Goal: Information Seeking & Learning: Find specific fact

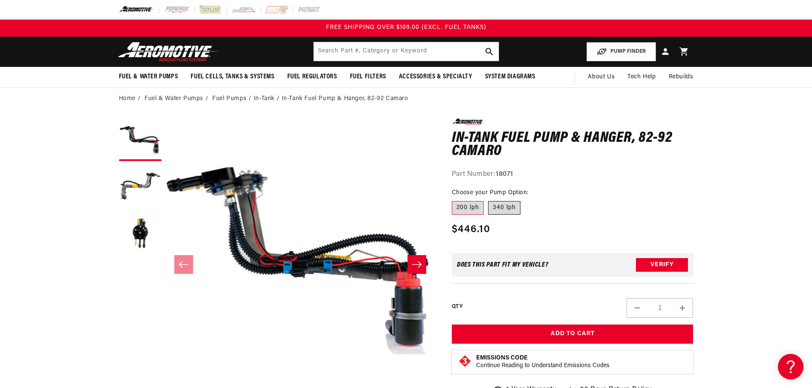
click at [513, 206] on label "340 lph" at bounding box center [504, 208] width 32 height 14
click at [489, 200] on input "340 lph" at bounding box center [488, 200] width 0 height 0
radio input "true"
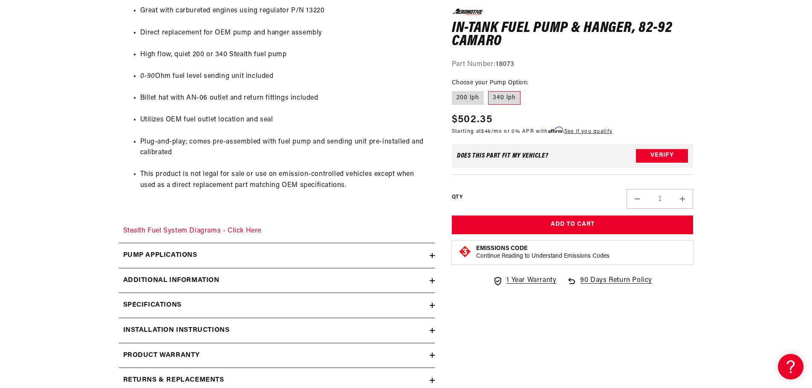
scroll to position [568, 0]
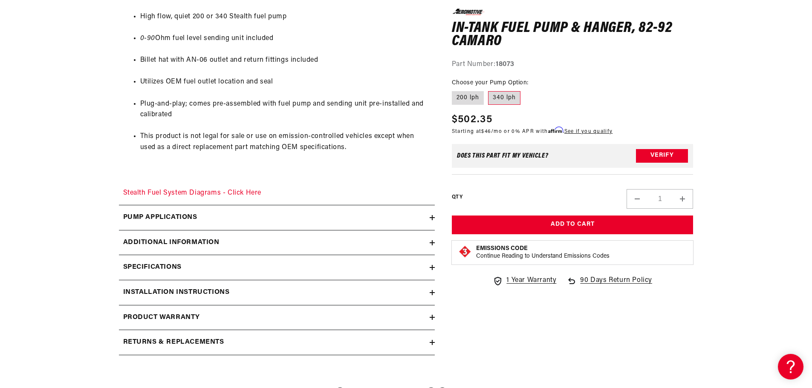
click at [432, 217] on icon at bounding box center [432, 217] width 0 height 5
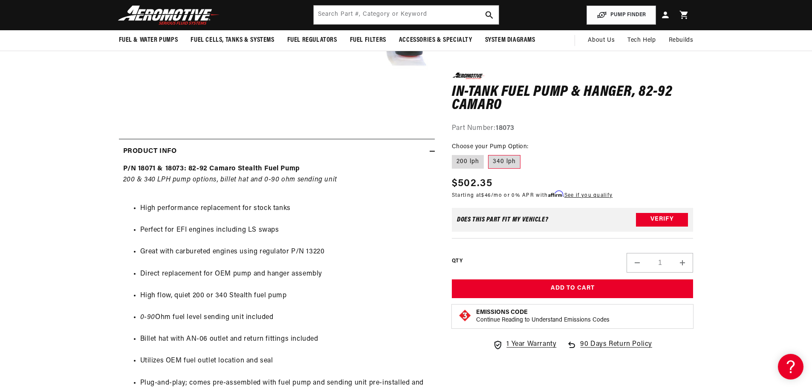
scroll to position [284, 0]
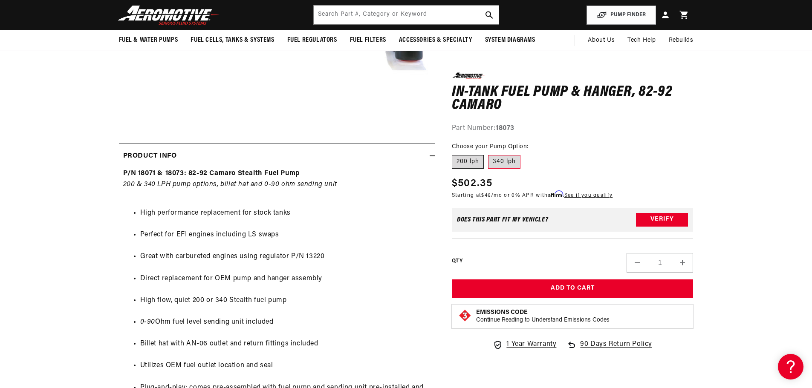
click at [477, 165] on label "200 lph" at bounding box center [468, 162] width 32 height 14
click at [455, 154] on input "200 lph" at bounding box center [454, 154] width 0 height 0
radio input "true"
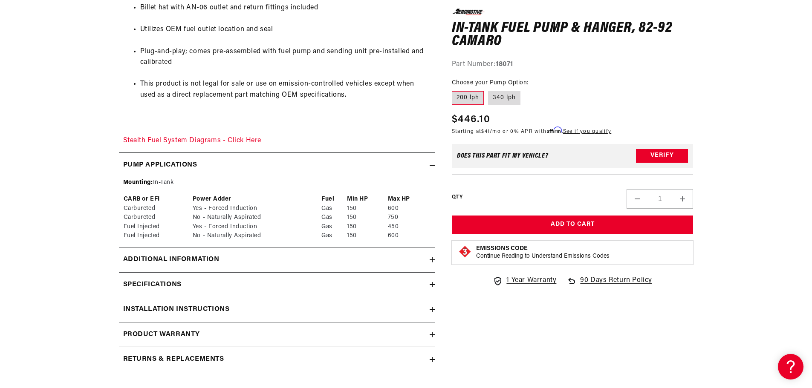
scroll to position [640, 0]
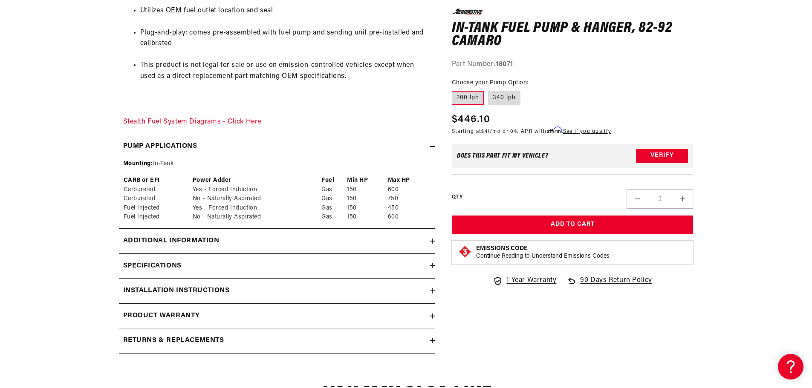
click at [433, 245] on summary "Additional information" at bounding box center [277, 241] width 316 height 25
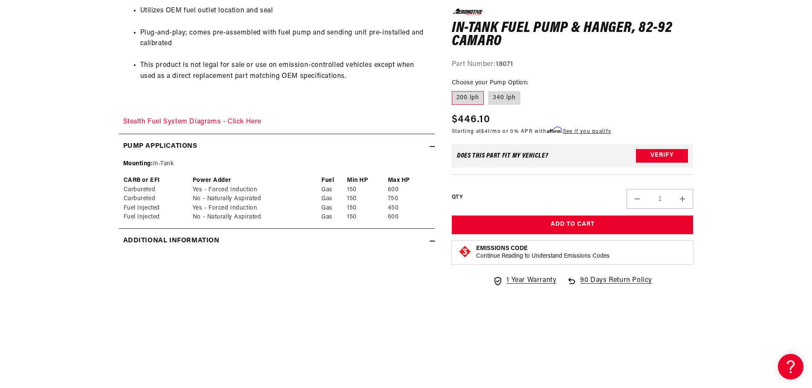
click at [433, 245] on summary "Additional information" at bounding box center [277, 241] width 316 height 25
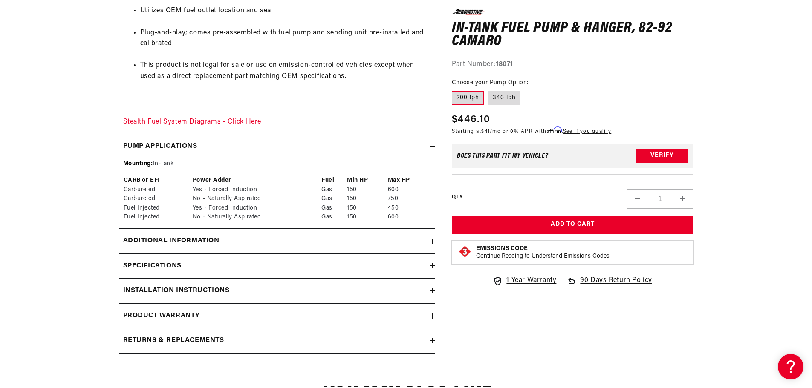
click at [431, 265] on icon at bounding box center [432, 266] width 5 height 5
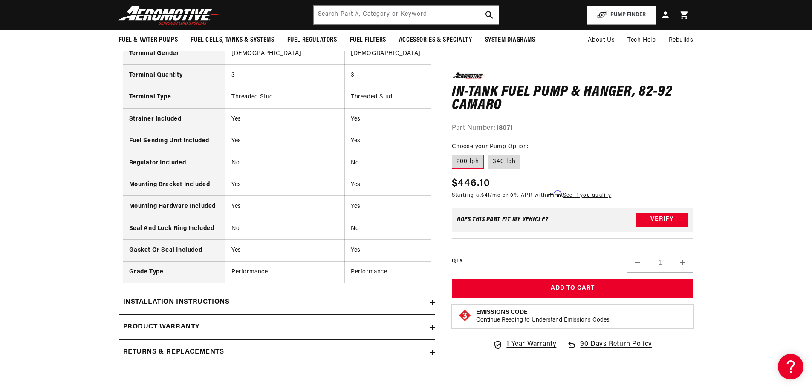
scroll to position [1208, 0]
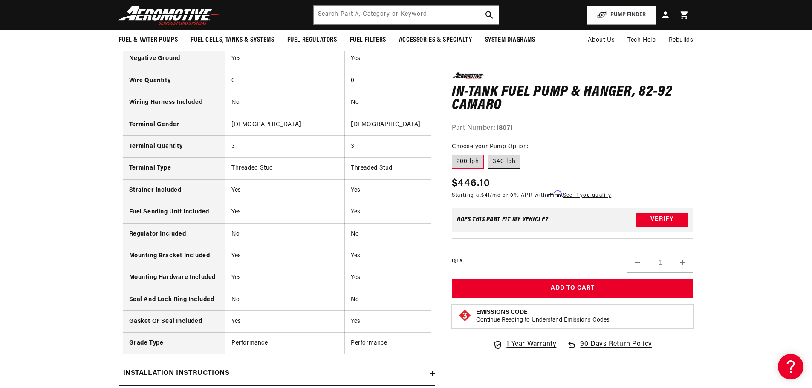
click at [510, 161] on label "340 lph" at bounding box center [504, 162] width 32 height 14
click at [489, 154] on input "340 lph" at bounding box center [488, 154] width 0 height 0
radio input "true"
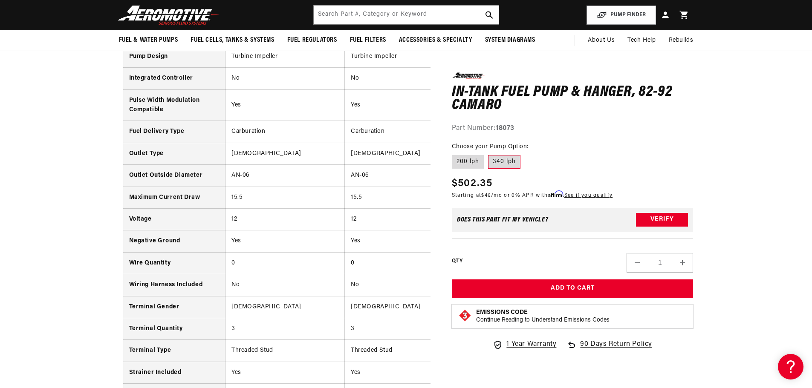
scroll to position [924, 0]
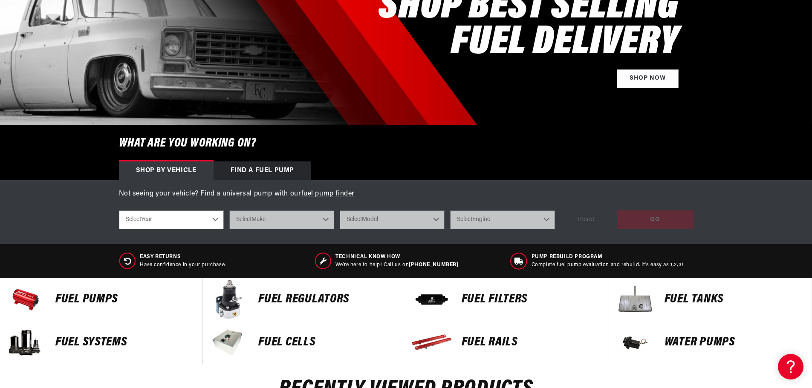
click at [180, 224] on select "Select Year 2023 2022 2021 2020 2019 2018 2017 2016 2015 2014 2013 2012 2011 20…" at bounding box center [171, 220] width 105 height 19
select select "1986"
click at [119, 211] on select "Select Year 2023 2022 2021 2020 2019 2018 2017 2016 2015 2014 2013 2012 2011 20…" at bounding box center [171, 220] width 105 height 19
select select "1986"
click at [266, 218] on select "Select Make Buick Chevrolet Chrysler Ford Mazda Mitsubishi Nissan Oldsmobile Po…" at bounding box center [281, 220] width 105 height 19
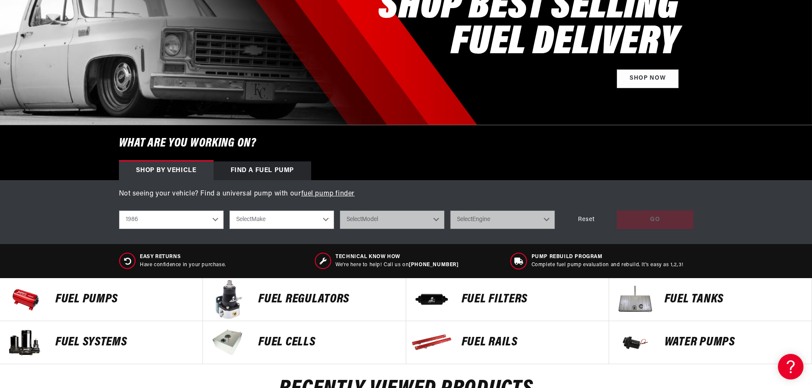
select select "Chevrolet"
click at [229, 211] on select "Select Make Buick Chevrolet Chrysler Ford Mazda Mitsubishi Nissan Oldsmobile Po…" at bounding box center [281, 220] width 105 height 19
select select "Chevrolet"
click at [378, 224] on select "Select Model Camaro Corvette Monte Carlo S10 S10 Blazer" at bounding box center [392, 220] width 105 height 19
select select "Camaro"
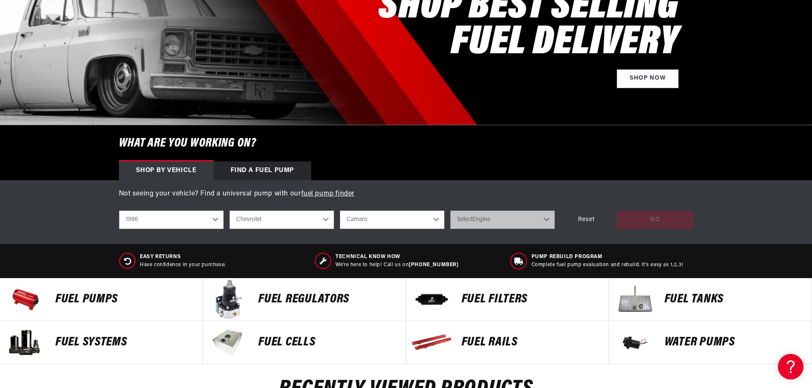
click at [340, 211] on select "Select Model Camaro Corvette Monte Carlo S10 S10 Blazer" at bounding box center [392, 220] width 105 height 19
select select "Camaro"
click at [470, 219] on select "Select Engine 2.5L 2.8L 5.0L" at bounding box center [502, 220] width 105 height 19
select select "5.0L"
click at [450, 211] on select "Select Engine 2.5L 2.8L 5.0L" at bounding box center [502, 220] width 105 height 19
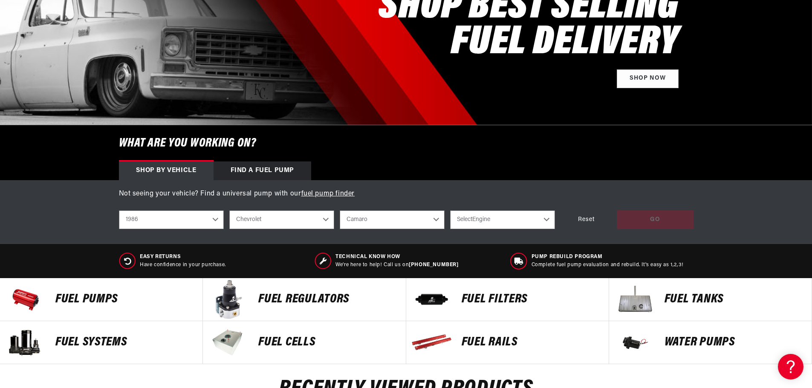
select select "5.0L"
click at [645, 220] on div "GO" at bounding box center [655, 220] width 77 height 19
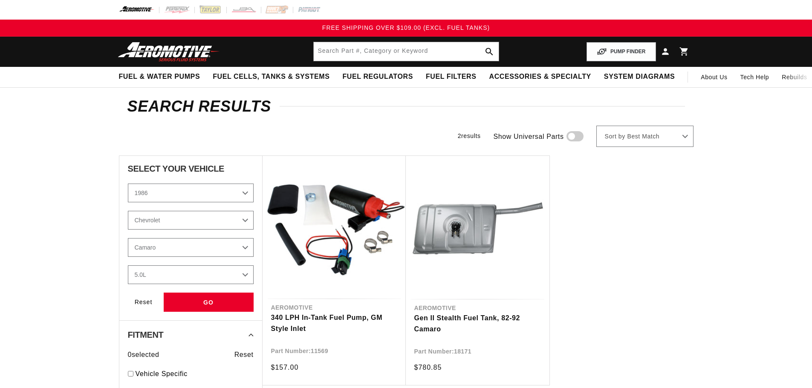
select select "1986"
select select "Chevrolet"
select select "5.0L"
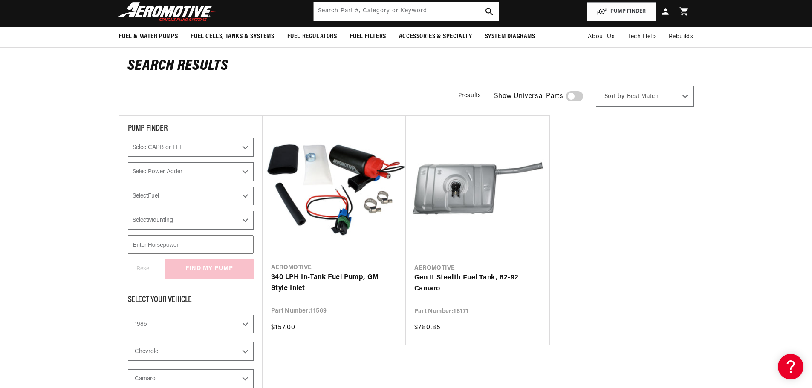
scroll to position [71, 0]
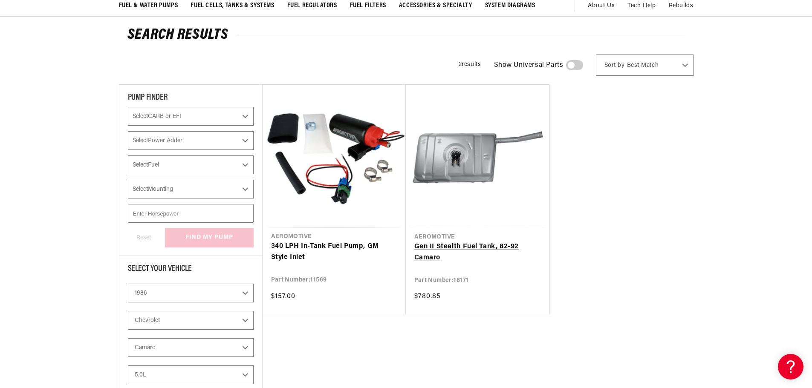
click at [480, 246] on link "Gen II Stealth Fuel Tank, 82-92 Camaro" at bounding box center [477, 253] width 127 height 22
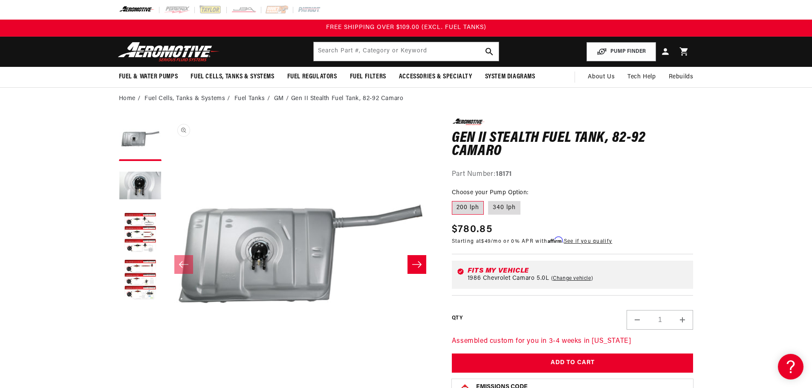
click at [166, 388] on button "Open media 1 in modal" at bounding box center [166, 388] width 0 height 0
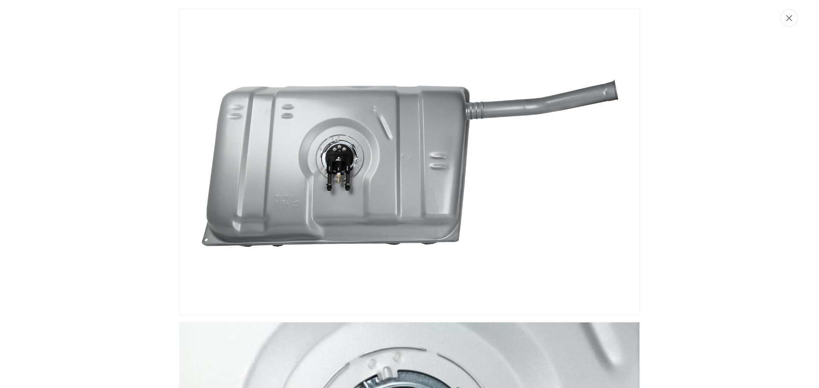
click at [787, 17] on icon "Close" at bounding box center [789, 18] width 6 height 6
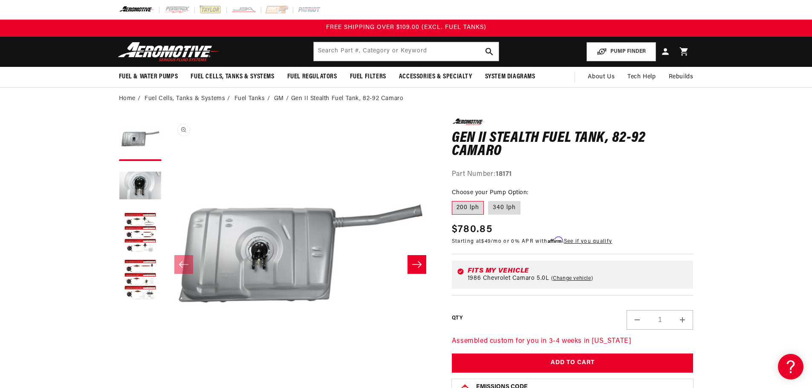
click at [166, 388] on button "Open media 1 in modal" at bounding box center [166, 388] width 0 height 0
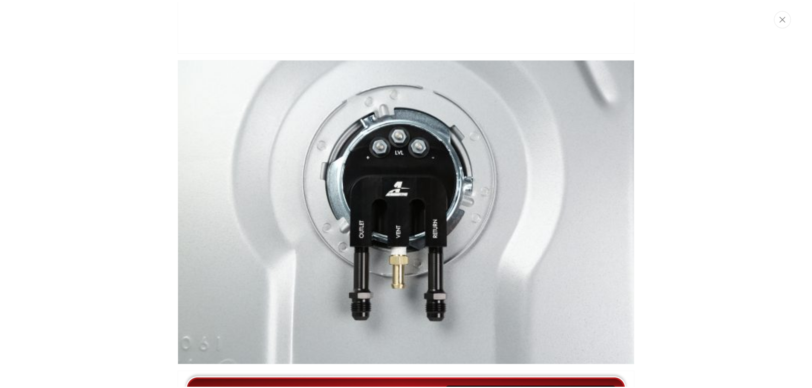
scroll to position [284, 0]
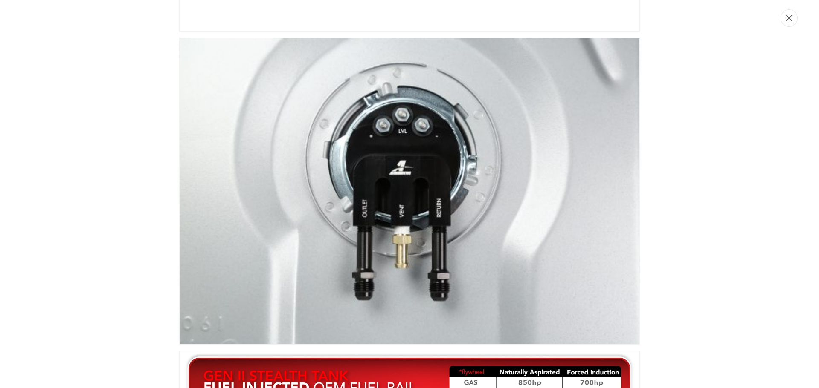
click at [794, 20] on button "Close" at bounding box center [788, 17] width 17 height 17
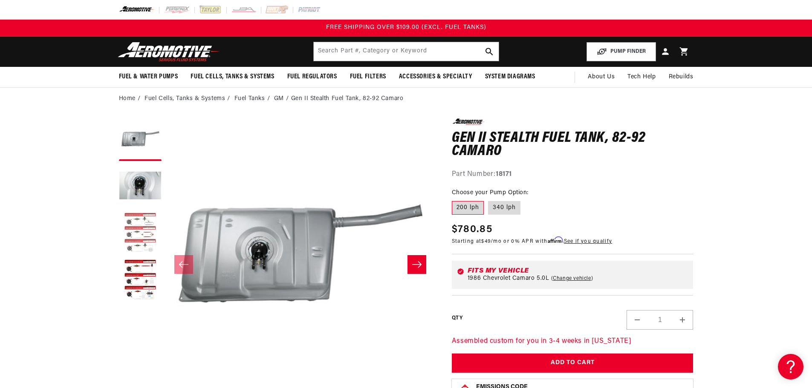
click at [134, 228] on button "Load image 3 in gallery view" at bounding box center [140, 233] width 43 height 43
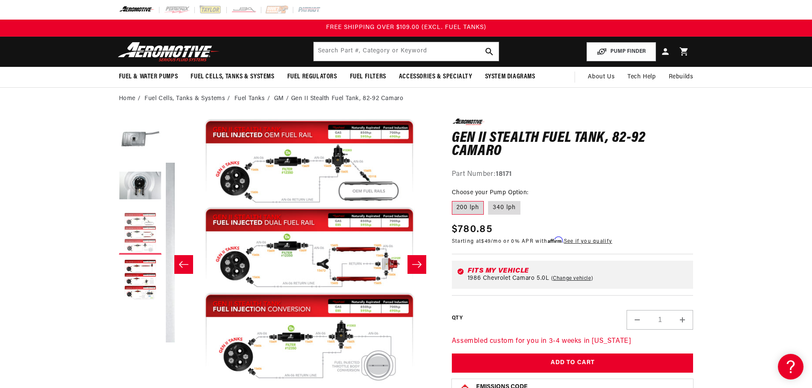
scroll to position [0, 539]
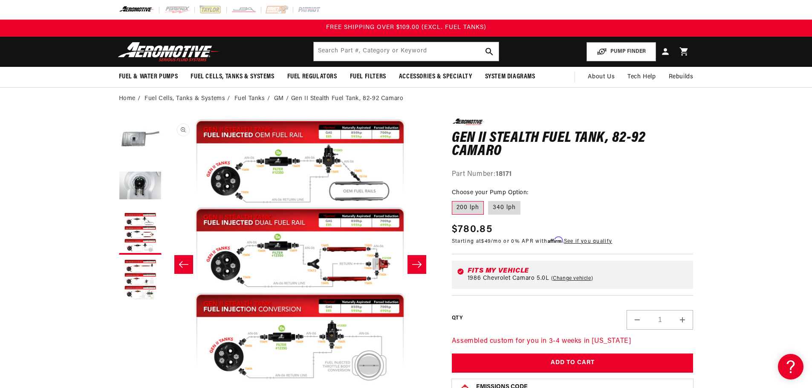
click at [165, 388] on button "Open media 3 in modal" at bounding box center [165, 388] width 0 height 0
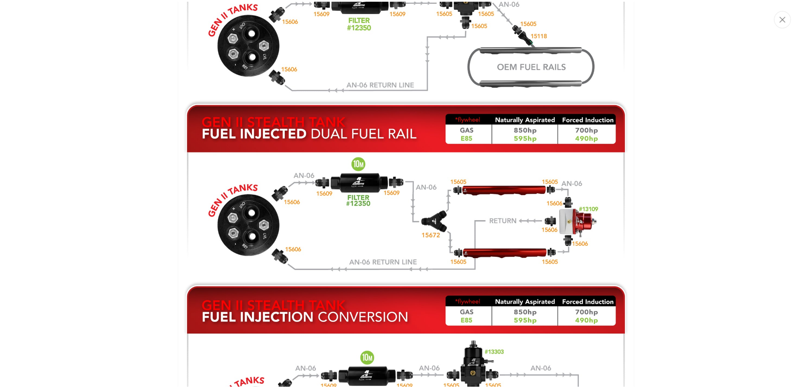
scroll to position [729, 0]
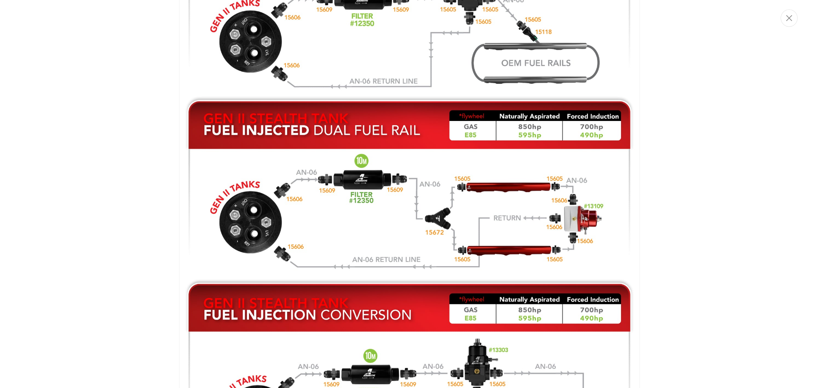
click at [791, 18] on div "Close dialog NOT SO FAST! No time to browse? No problem. Sign up and we'll keep…" at bounding box center [409, 194] width 819 height 388
click at [788, 20] on icon "Close" at bounding box center [789, 18] width 6 height 6
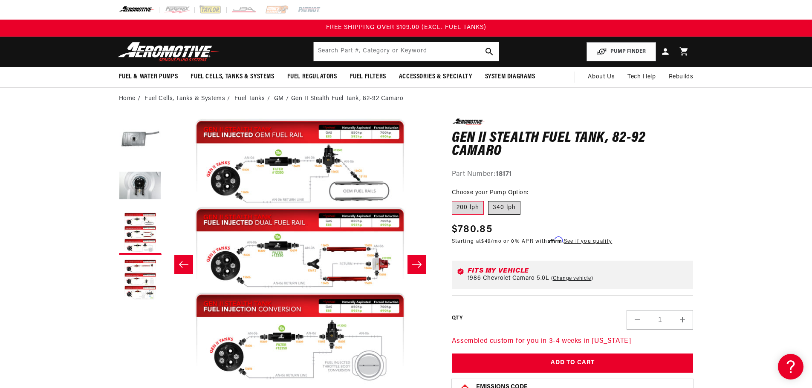
click at [508, 211] on label "340 lph" at bounding box center [504, 208] width 32 height 14
click at [489, 200] on input "340 lph" at bounding box center [488, 200] width 0 height 0
radio input "true"
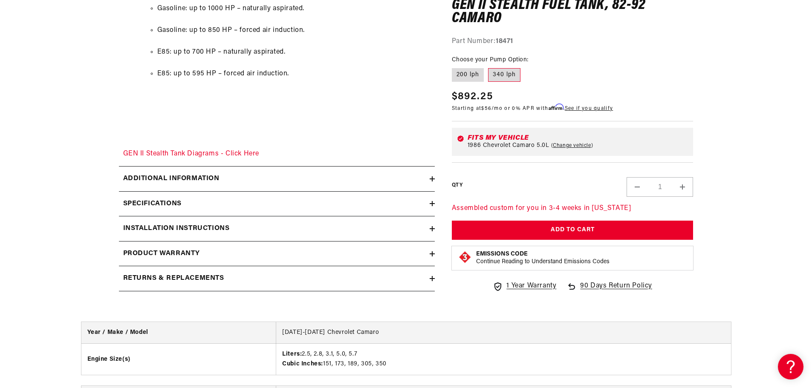
scroll to position [1208, 0]
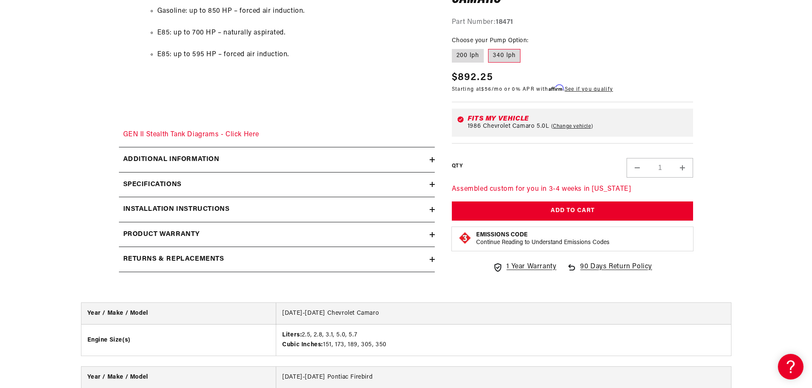
click at [432, 184] on icon at bounding box center [432, 184] width 0 height 5
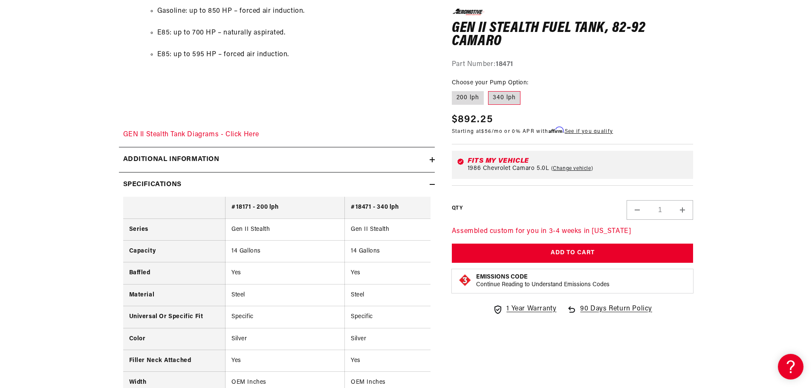
click at [433, 160] on icon at bounding box center [432, 160] width 5 height 0
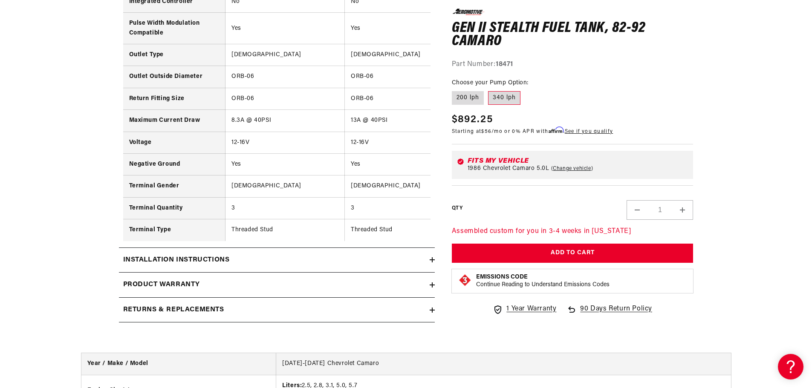
scroll to position [2061, 0]
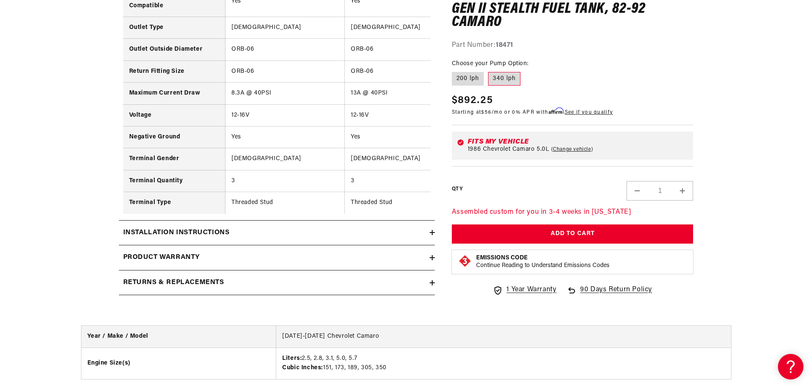
click at [433, 286] on icon at bounding box center [432, 283] width 5 height 5
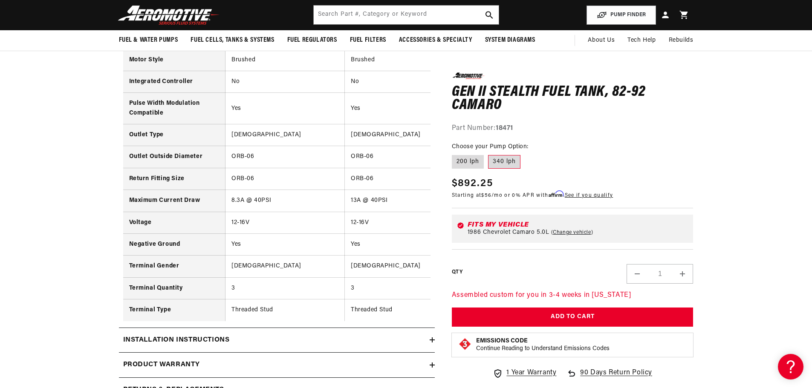
scroll to position [1919, 0]
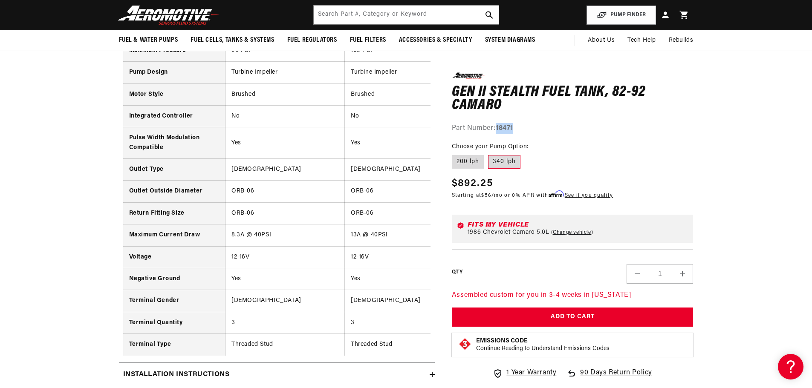
drag, startPoint x: 524, startPoint y: 125, endPoint x: 499, endPoint y: 125, distance: 24.7
click at [499, 125] on div "Part Number: 18471" at bounding box center [573, 128] width 242 height 11
copy strong "18471"
